Goal: Answer question/provide support

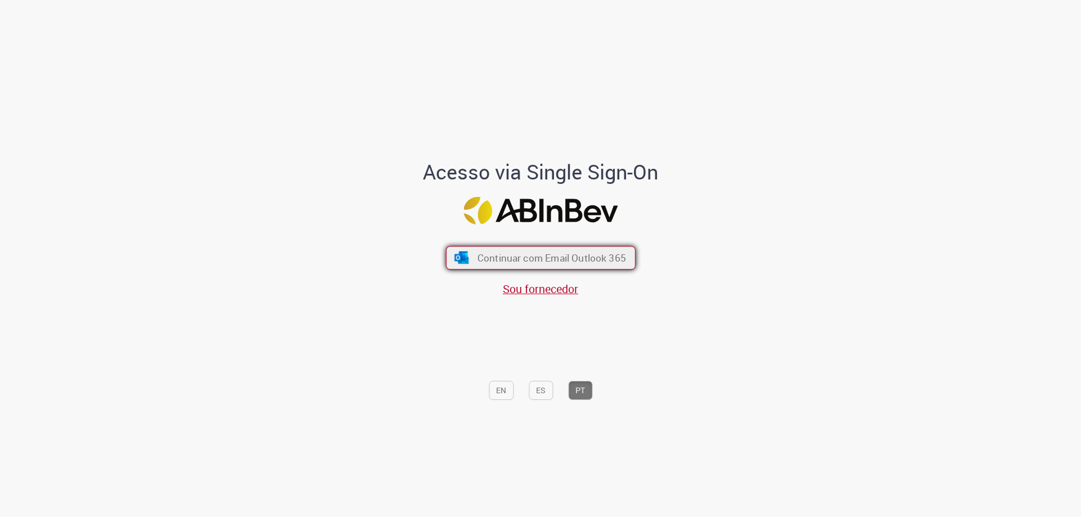
click at [567, 259] on span "Continuar com Email Outlook 365" at bounding box center [551, 258] width 149 height 13
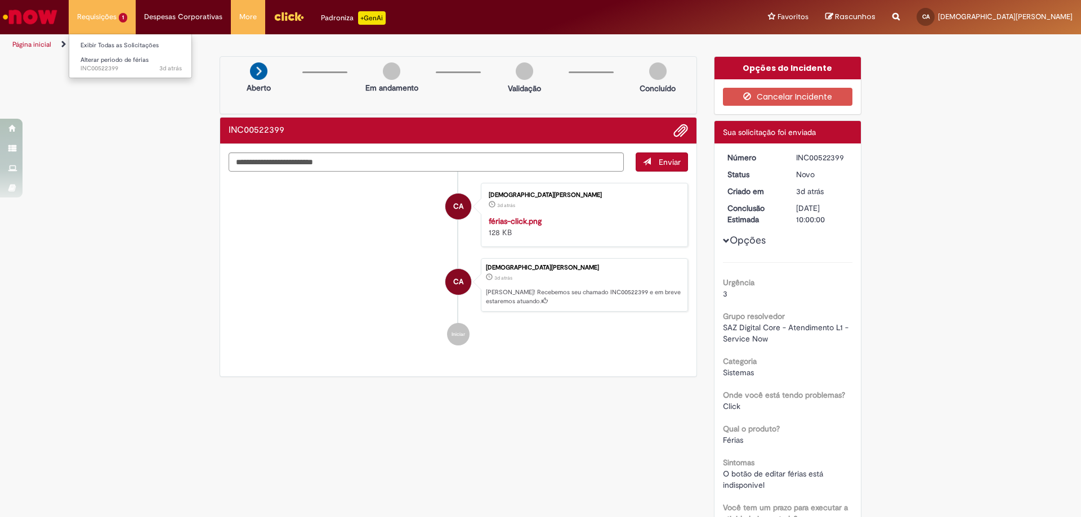
click at [109, 18] on li "Requisições 1 Exibir Todas as Solicitações Alterar periodo de férias 3d atrás 3…" at bounding box center [102, 17] width 67 height 34
click at [128, 177] on div "Verificar Código de Barras Aberto Em andamento Validação Concluído INC00522399 …" at bounding box center [540, 458] width 1081 height 805
click at [26, 18] on img "Ir para a Homepage" at bounding box center [30, 17] width 58 height 23
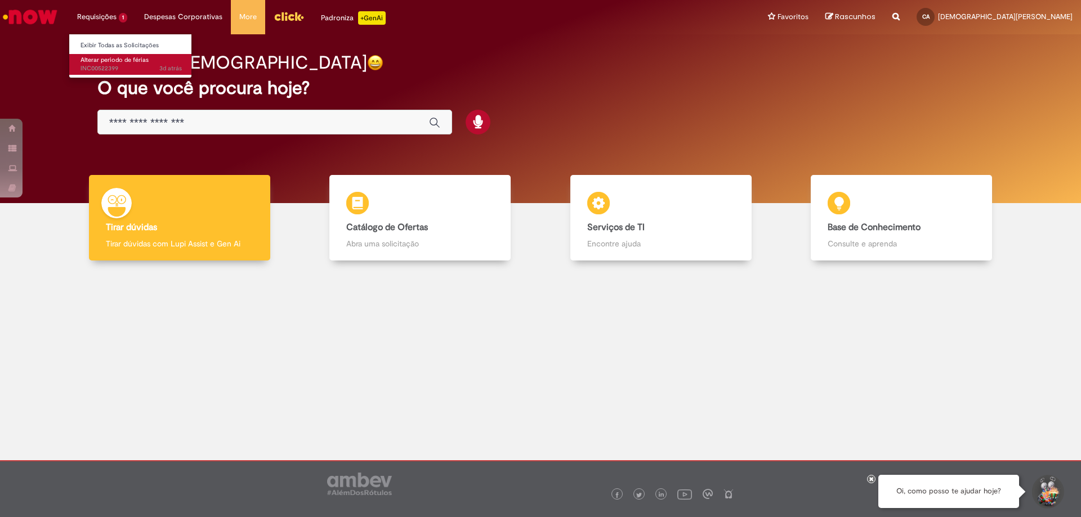
click at [108, 64] on span "3d atrás 3 dias atrás INC00522399" at bounding box center [130, 68] width 101 height 9
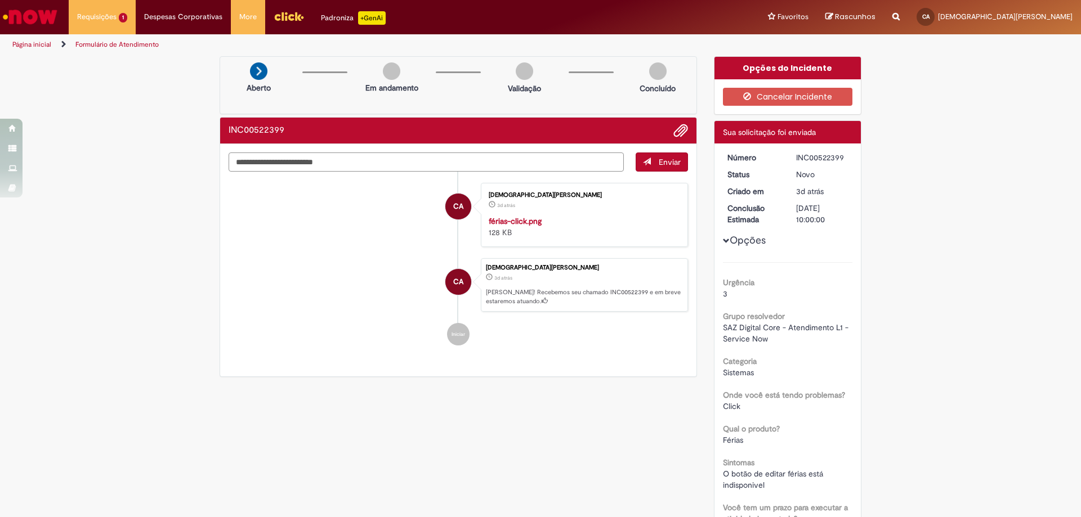
click at [434, 160] on textarea "Digite sua mensagem aqui..." at bounding box center [426, 162] width 395 height 19
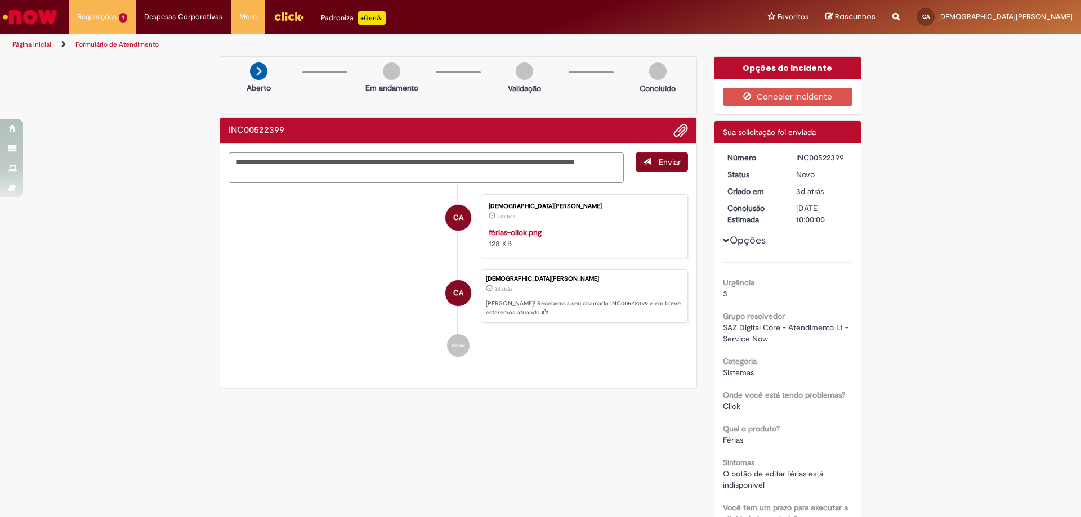
type textarea "**********"
click at [663, 163] on span "Enviar" at bounding box center [670, 162] width 22 height 10
